Goal: Task Accomplishment & Management: Complete application form

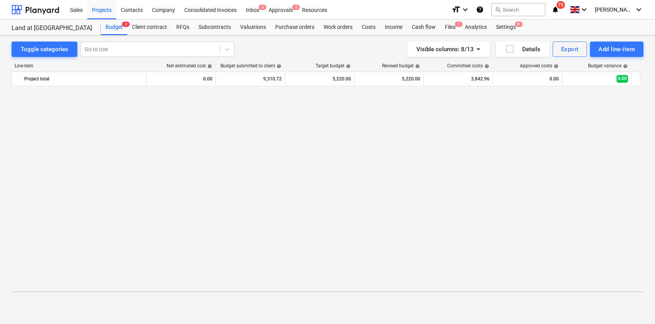
scroll to position [228, 0]
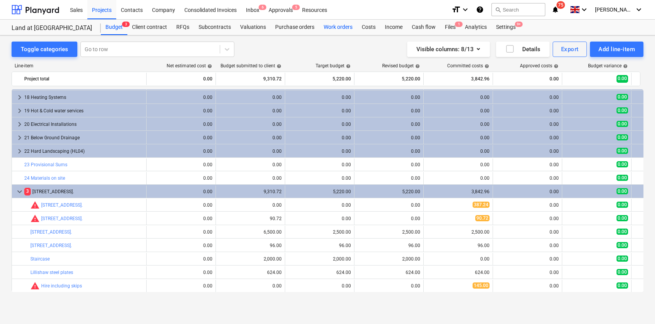
click at [346, 27] on div "Work orders" at bounding box center [338, 27] width 38 height 15
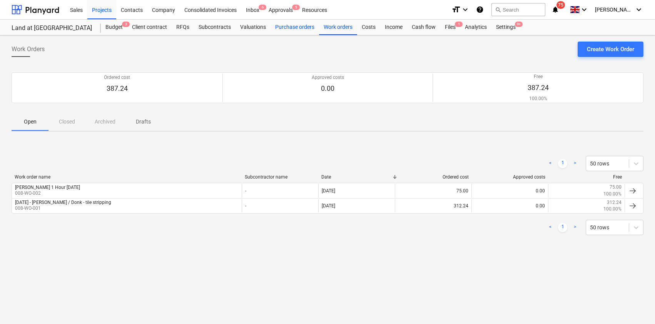
click at [283, 29] on div "Purchase orders" at bounding box center [294, 27] width 48 height 15
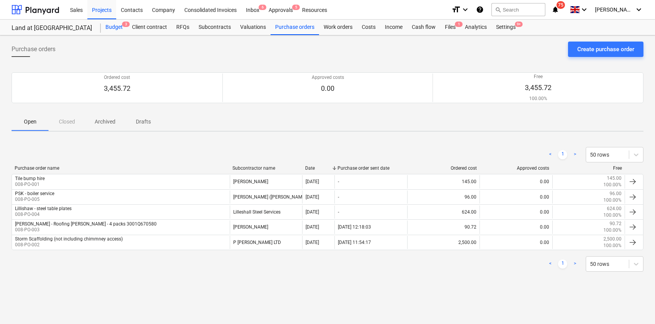
click at [110, 27] on div "Budget 3" at bounding box center [114, 27] width 27 height 15
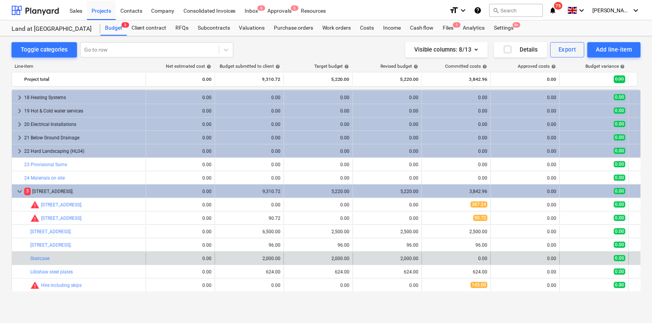
scroll to position [228, 0]
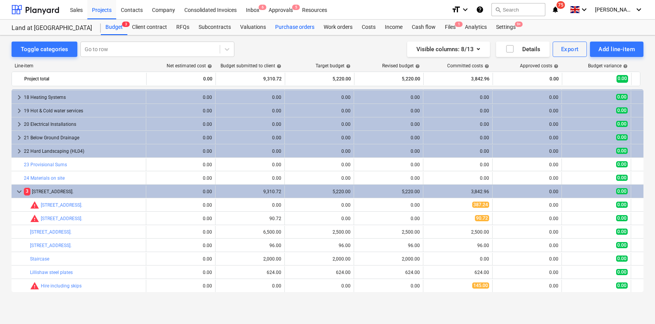
click at [298, 25] on div "Purchase orders" at bounding box center [294, 27] width 48 height 15
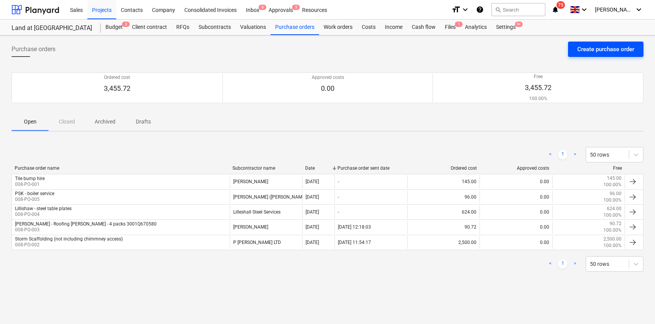
click at [615, 49] on div "Create purchase order" at bounding box center [605, 49] width 57 height 10
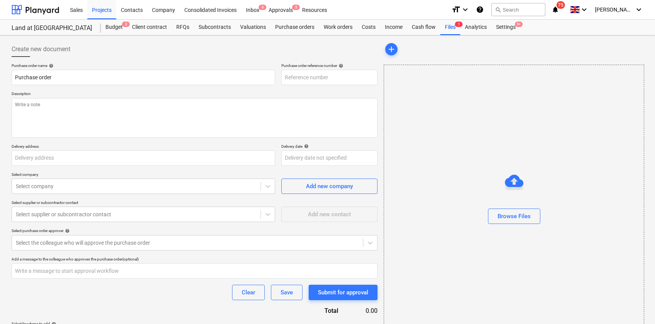
type textarea "x"
type input "Land at [GEOGRAPHIC_DATA]"
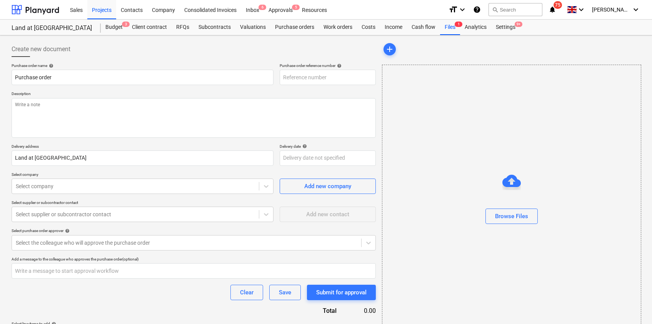
type textarea "x"
type input "008-PO-010"
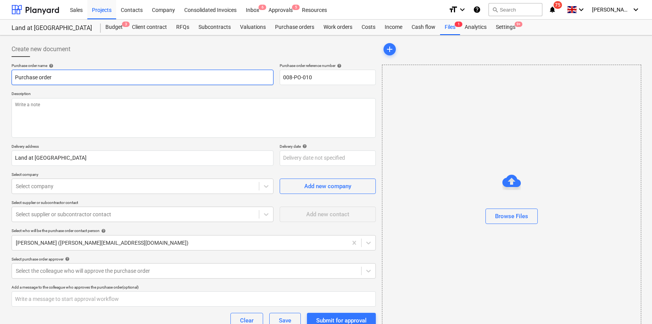
drag, startPoint x: 43, startPoint y: 75, endPoint x: -24, endPoint y: 71, distance: 67.1
click at [0, 71] on html "Sales Projects Contacts Company Consolidated Invoices Inbox 6 Approvals 5 Resou…" at bounding box center [326, 162] width 652 height 324
drag, startPoint x: 47, startPoint y: 77, endPoint x: 26, endPoint y: 77, distance: 21.5
click at [27, 77] on input "Purchase order" at bounding box center [143, 77] width 262 height 15
drag, startPoint x: 13, startPoint y: 77, endPoint x: 4, endPoint y: 77, distance: 9.2
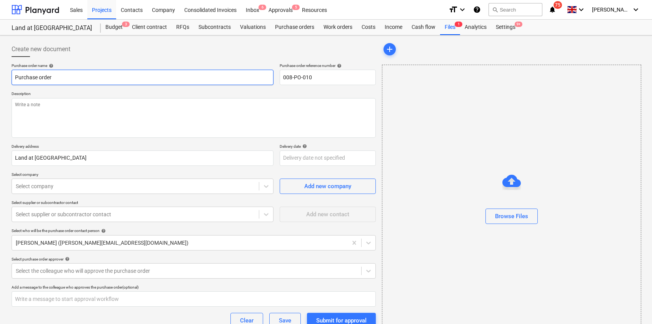
click at [3, 78] on div "Create new document Purchase order name help Purchase order Purchase order refe…" at bounding box center [326, 206] width 652 height 342
type textarea "x"
type input "W"
type textarea "x"
type input "Wi"
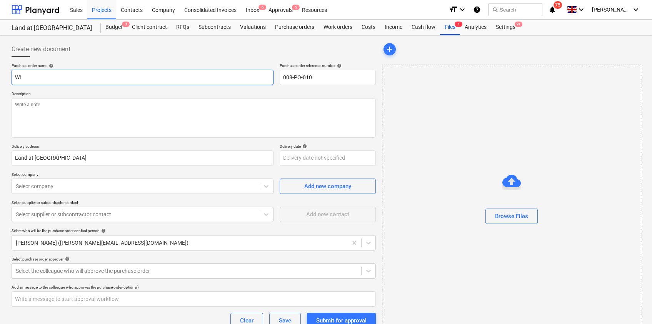
type textarea "x"
type input "Win"
type textarea "x"
type input "[PERSON_NAME]"
type textarea "x"
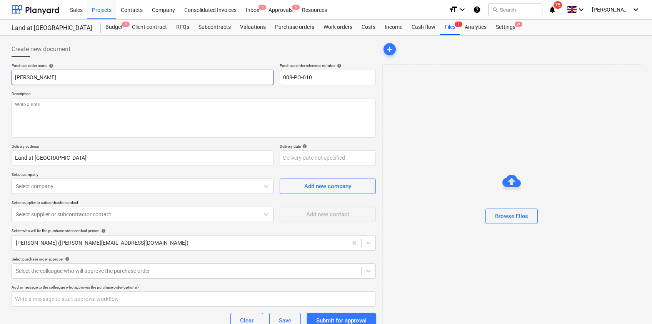
type input "Winth"
type textarea "x"
type input "Winthi"
type textarea "x"
type input "Winthil"
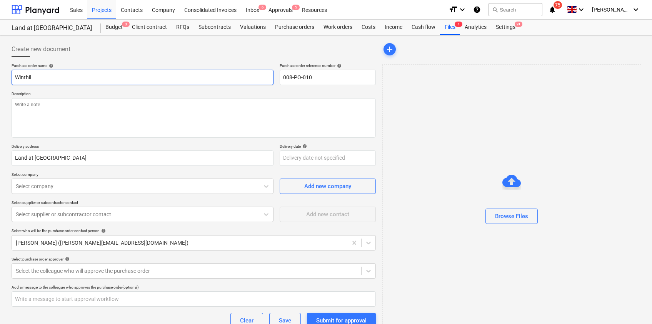
type textarea "x"
type input "Winthill"
type textarea "x"
type input "Winthill"
type textarea "x"
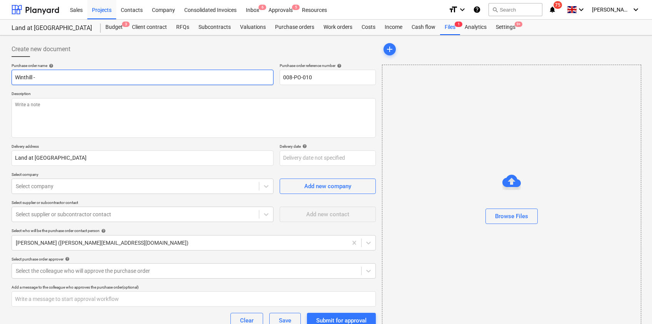
type input "Winthill -"
type textarea "x"
type input "Winthill - S"
type textarea "x"
type input "Winthill - St"
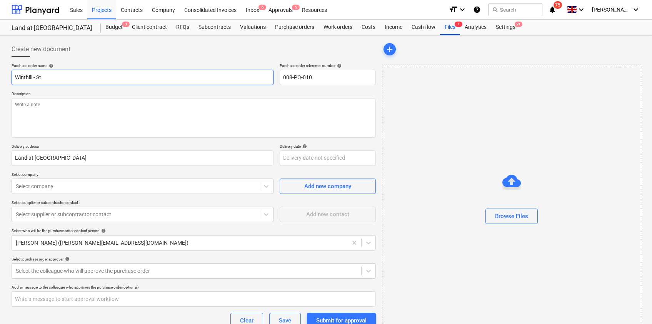
type textarea "x"
type input "Winthill - S"
type textarea "x"
type input "Winthill - ST"
type textarea "x"
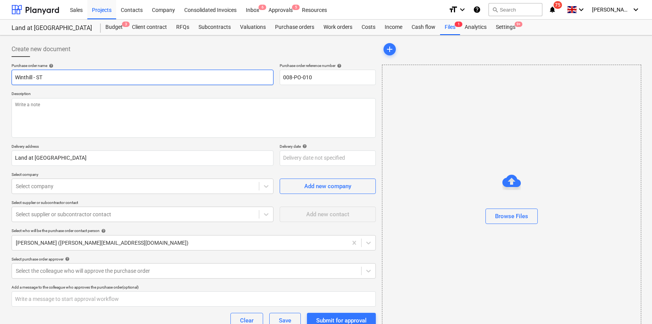
type input "Winthill - STA"
type textarea "x"
type input "Winthill - STAI"
type textarea "x"
type input "Winthill - STAIR"
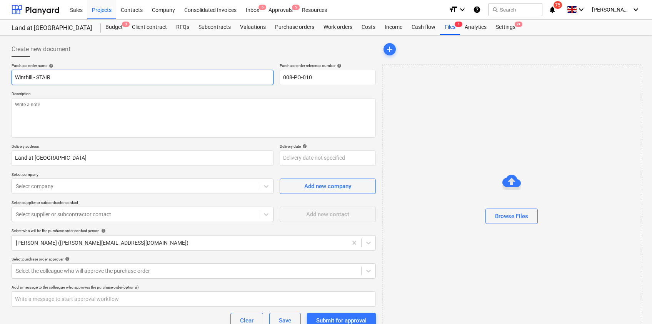
type textarea "x"
type input "Winthill - STAIR"
type textarea "x"
type input "Winthill - STAIR d"
type textarea "x"
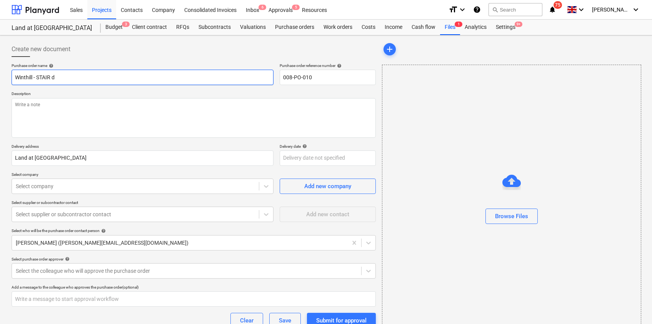
type input "Winthill - STAIR de"
type textarea "x"
type input "Winthill - STAIR dep"
type textarea "x"
type input "Winthill - STAIR depo"
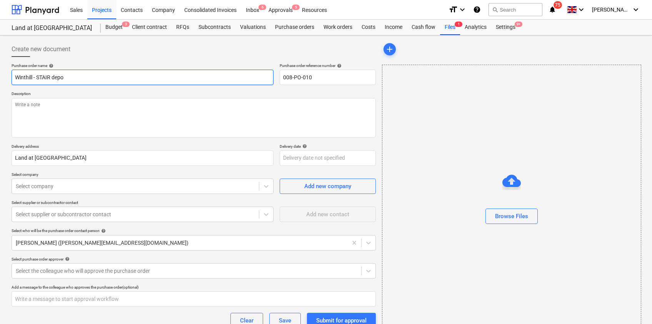
type textarea "x"
type input "Winthill - STAIR depos"
type textarea "x"
type input "Winthill - STAIR deposi"
type textarea "x"
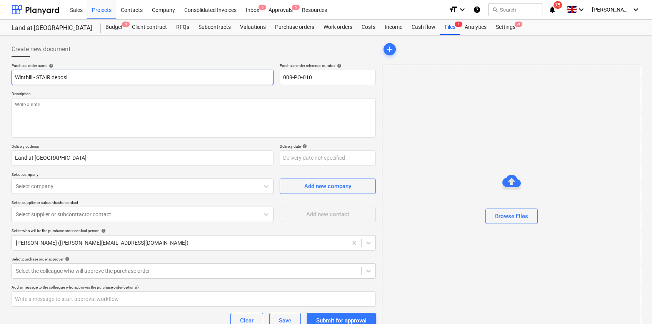
type input "Winthill - STAIR deposit"
type textarea "x"
type input "Winthill - STAIR deposit"
type textarea "x"
type input "Winthill - STAIR deposit"
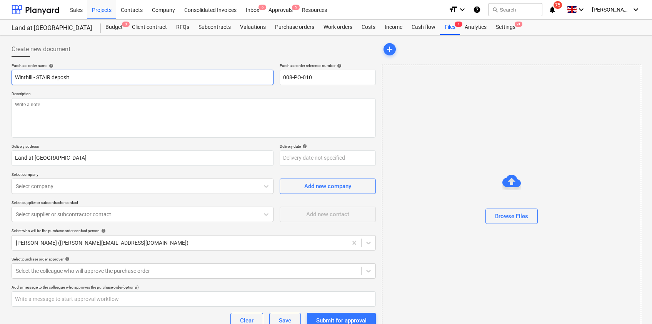
type textarea "x"
type input "Winthill - STAIR deposi"
type textarea "x"
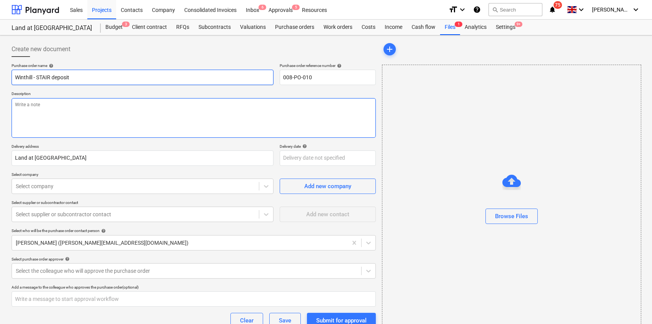
type input "Winthill - STAIR deposit"
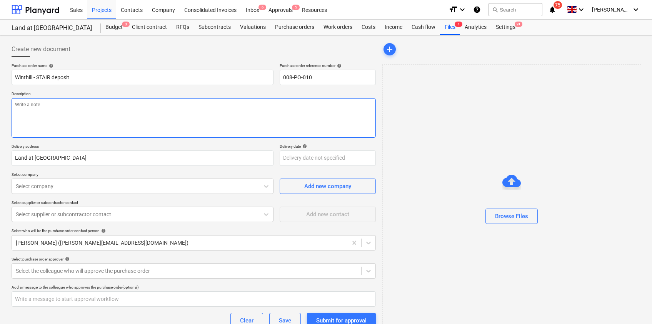
click at [49, 107] on textarea at bounding box center [194, 118] width 364 height 40
type textarea "x"
type textarea "S"
type textarea "x"
type textarea "St"
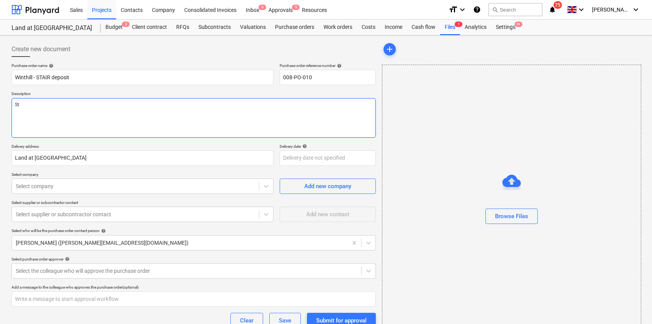
type textarea "x"
type textarea "Sta"
type textarea "x"
type textarea "Stai"
type textarea "x"
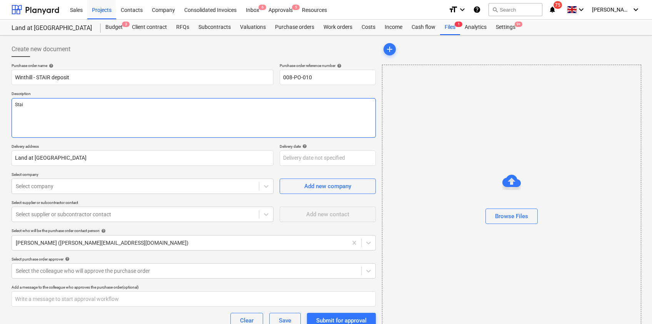
type textarea "Stair"
type textarea "x"
type textarea "Stair"
type textarea "x"
type textarea "Stair d"
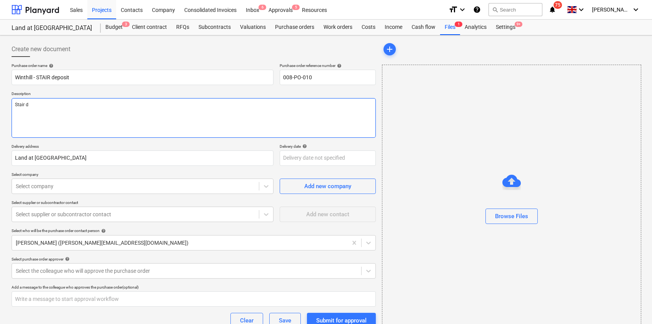
type textarea "x"
type textarea "Stair de"
type textarea "x"
type textarea "Stair dep"
type textarea "x"
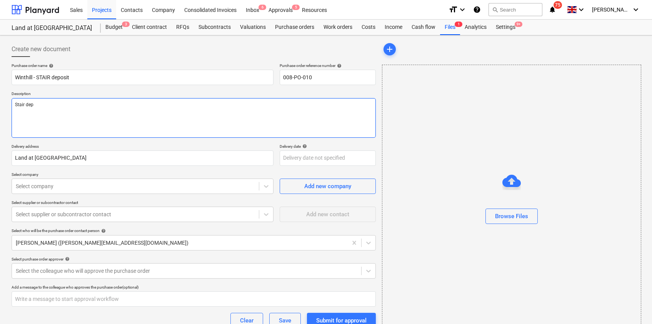
type textarea "Stair depo"
type textarea "x"
type textarea "Stair depos"
type textarea "x"
type textarea "Stair deposi"
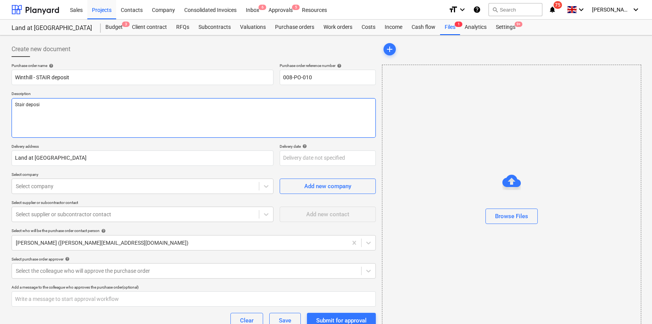
type textarea "x"
type textarea "Stair deposit"
type textarea "x"
type textarea "Stair deposit"
type textarea "x"
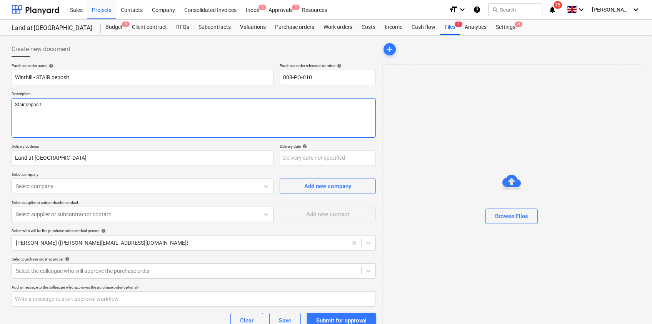
type textarea "Stair deposit"
type textarea "x"
type textarea "Stair deposit £"
type textarea "x"
type textarea "Stair deposit £2"
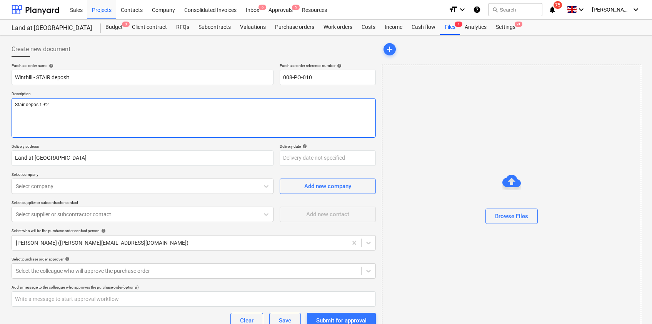
type textarea "x"
type textarea "Stair deposit £"
type textarea "x"
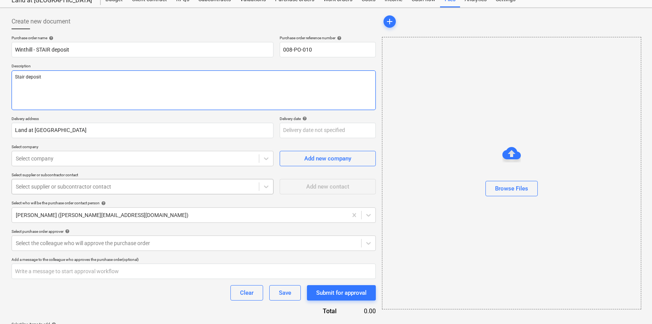
scroll to position [39, 0]
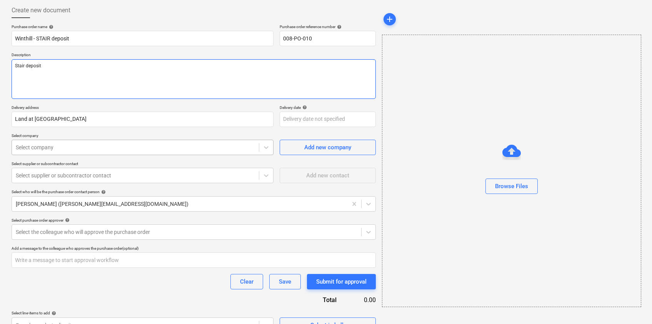
type textarea "Stair deposit"
type textarea "x"
click at [80, 146] on div at bounding box center [135, 147] width 239 height 8
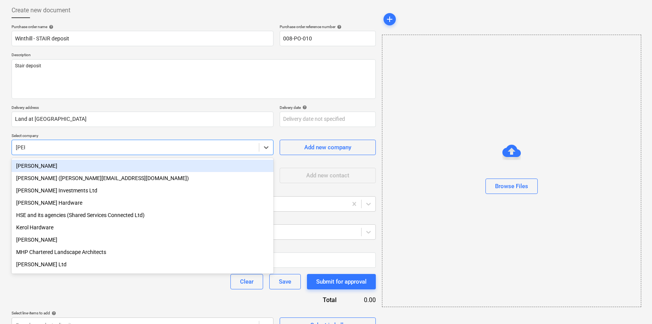
type input "[PERSON_NAME]"
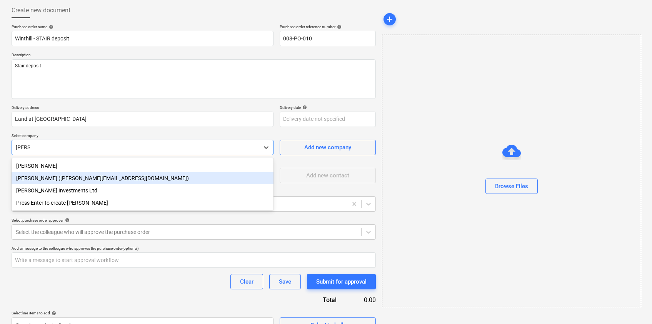
click at [77, 177] on div "[PERSON_NAME] ([PERSON_NAME][EMAIL_ADDRESS][DOMAIN_NAME])" at bounding box center [143, 178] width 262 height 12
type textarea "x"
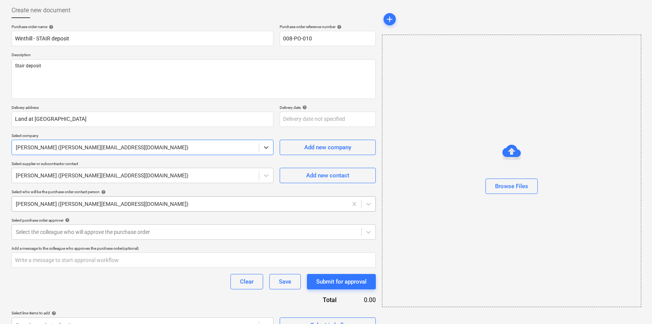
scroll to position [54, 0]
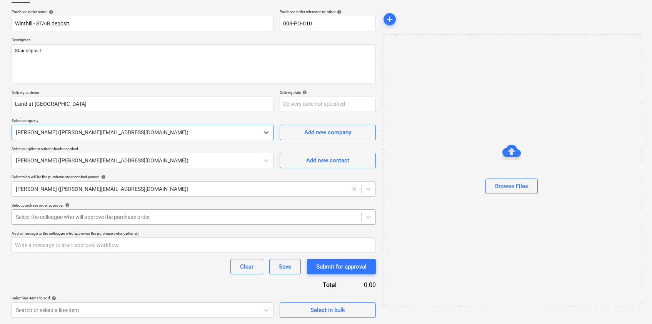
click at [104, 213] on div at bounding box center [187, 217] width 342 height 8
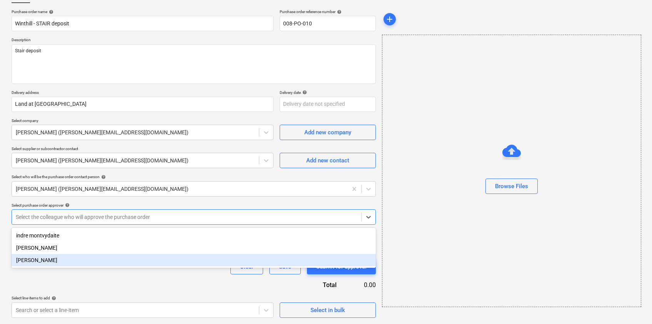
click at [42, 260] on div "[PERSON_NAME]" at bounding box center [194, 260] width 364 height 12
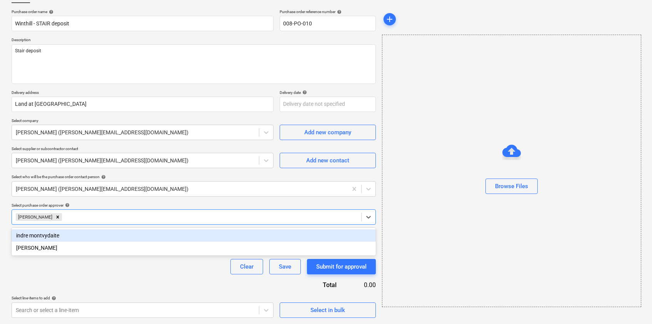
click at [58, 285] on div "Purchase order name help Winthill - STAIR deposit Purchase order reference numb…" at bounding box center [194, 163] width 364 height 308
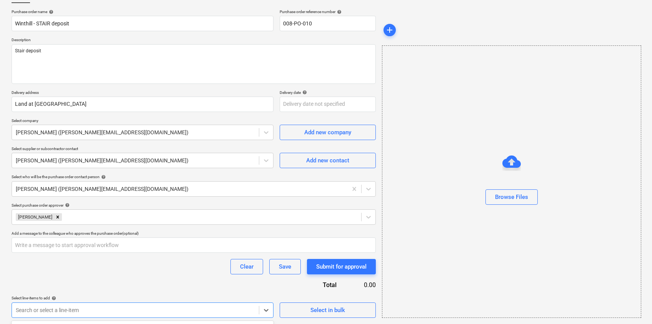
scroll to position [168, 0]
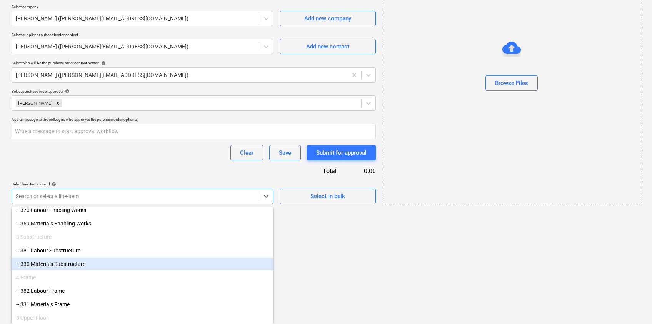
scroll to position [988, 0]
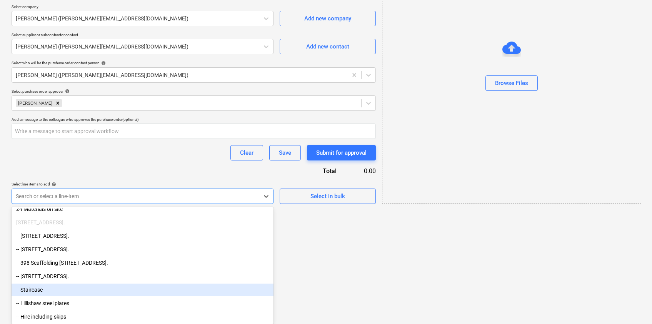
click at [88, 293] on div "-- Staircase" at bounding box center [143, 289] width 262 height 12
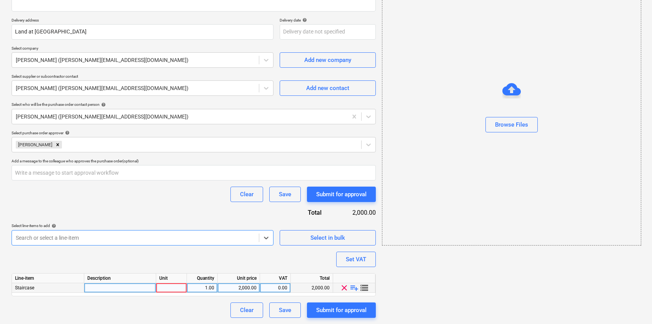
scroll to position [126, 0]
type textarea "x"
click at [170, 287] on div at bounding box center [171, 288] width 31 height 10
type input "1"
click at [172, 286] on input "1" at bounding box center [171, 287] width 30 height 9
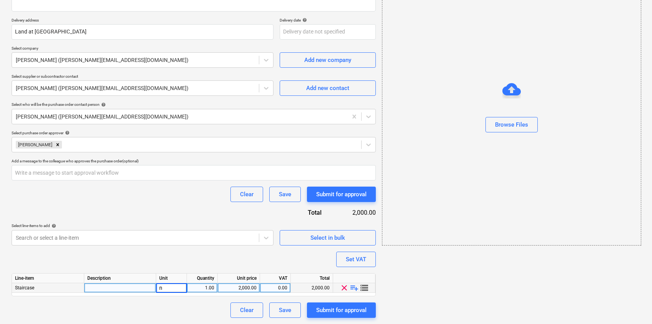
type input "nr"
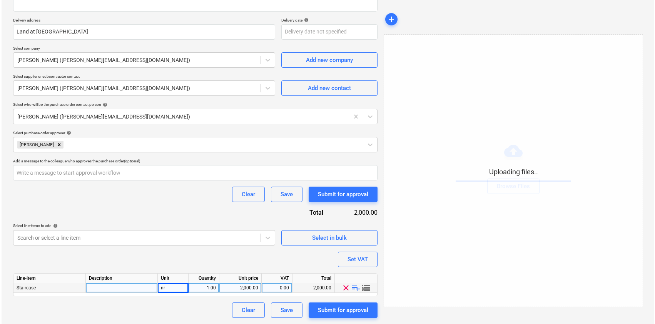
scroll to position [125, 0]
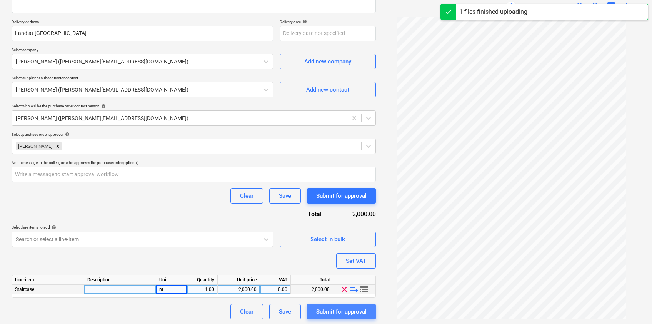
click at [329, 309] on div "Submit for approval" at bounding box center [341, 312] width 50 height 10
type textarea "x"
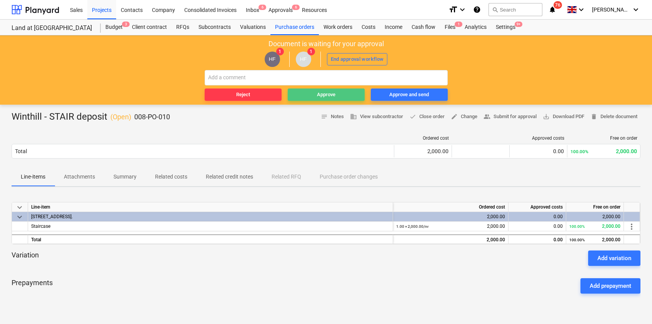
click at [342, 97] on span "Approve" at bounding box center [326, 94] width 71 height 9
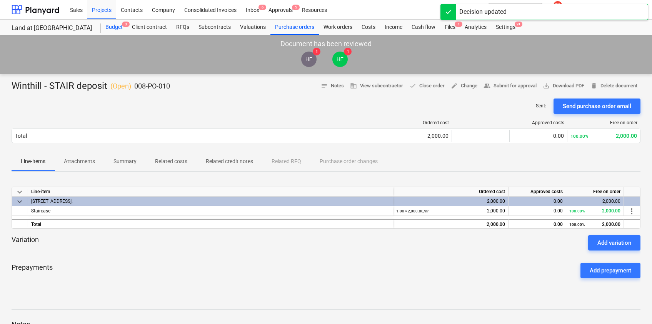
click at [113, 30] on div "Budget 3" at bounding box center [114, 27] width 27 height 15
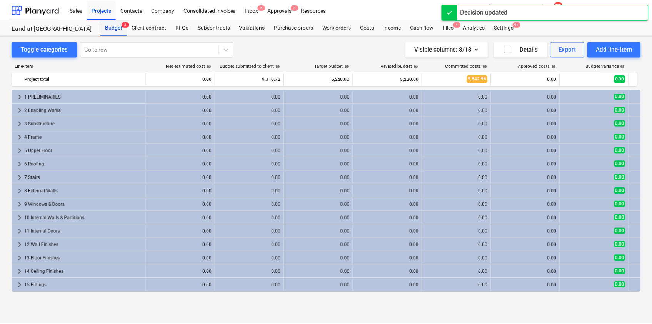
scroll to position [228, 0]
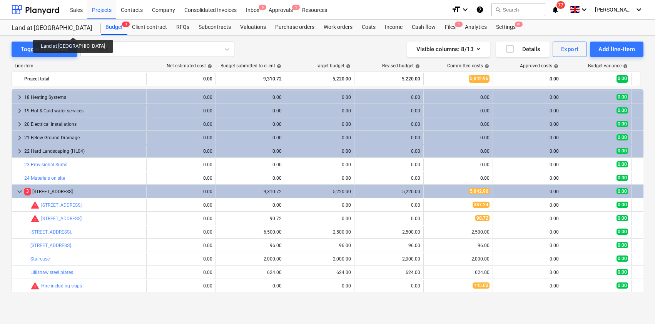
click at [58, 30] on div "Land at [GEOGRAPHIC_DATA]" at bounding box center [52, 28] width 80 height 8
click at [53, 7] on div at bounding box center [36, 9] width 48 height 19
